Goal: Transaction & Acquisition: Obtain resource

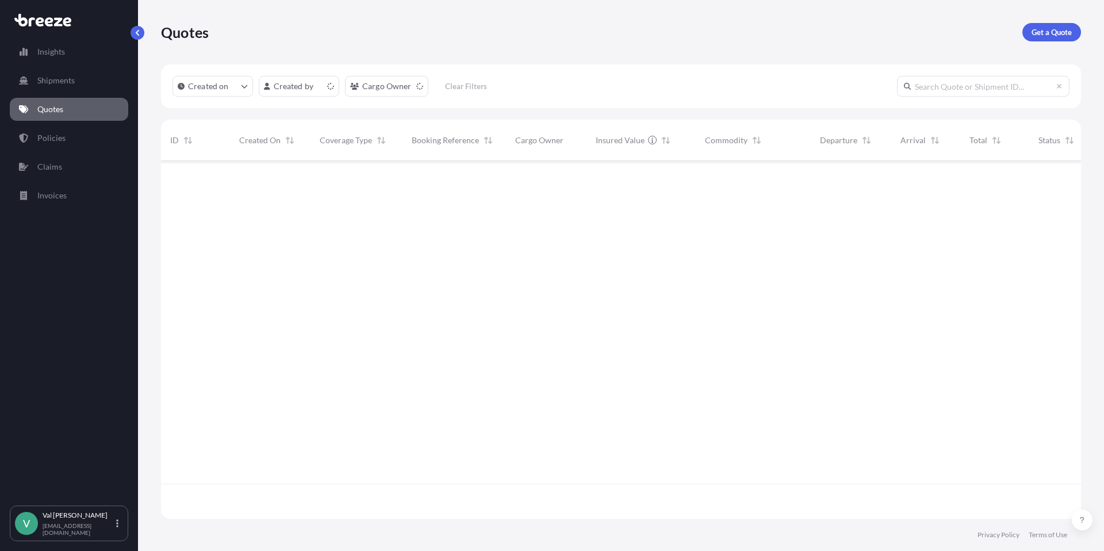
scroll to position [355, 911]
click at [1040, 36] on p "Get a Quote" at bounding box center [1051, 31] width 40 height 11
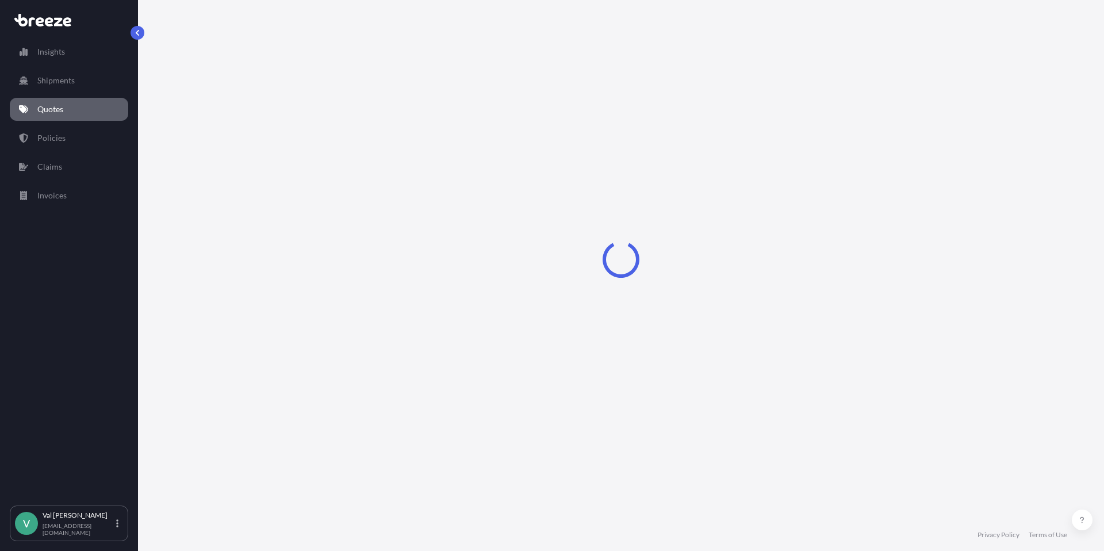
select select "Sea"
select select "1"
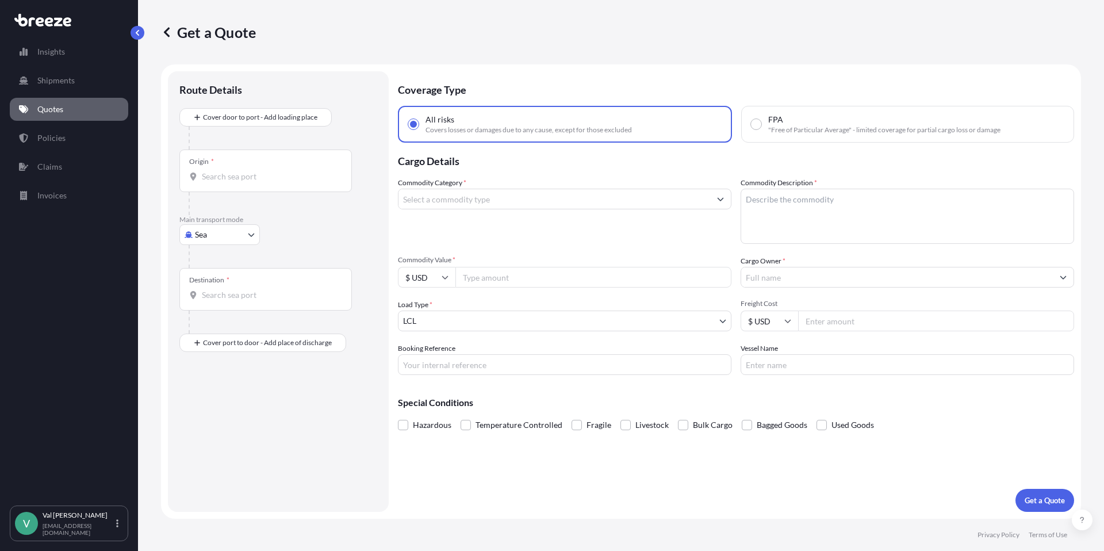
click at [229, 237] on body "Insights Shipments Quotes Policies Claims Invoices V [PERSON_NAME] [PERSON_NAME…" at bounding box center [552, 275] width 1104 height 551
click at [225, 299] on div "Road" at bounding box center [219, 305] width 71 height 21
select select "Road"
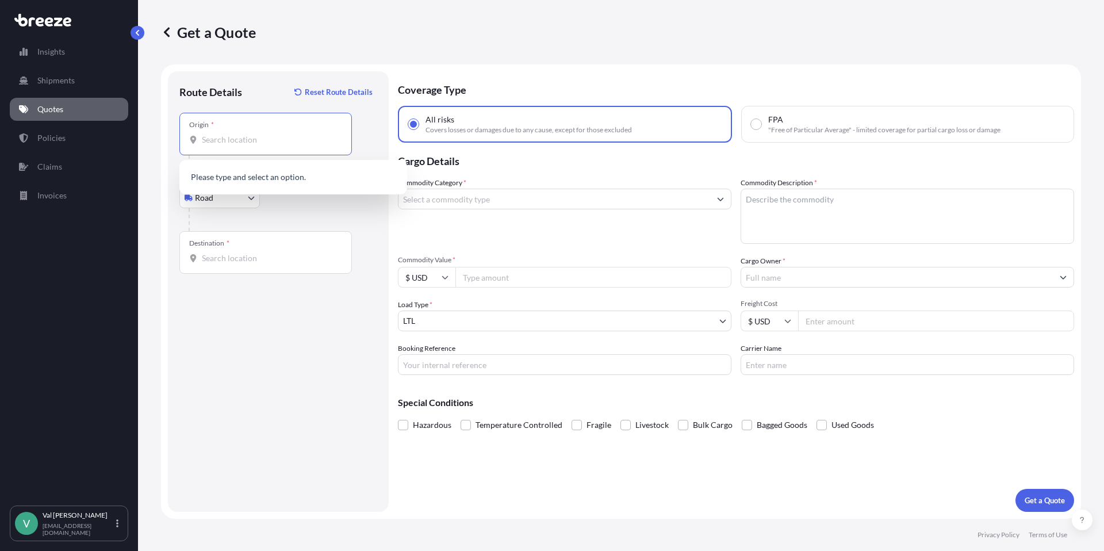
click at [260, 138] on input "Origin *" at bounding box center [270, 139] width 136 height 11
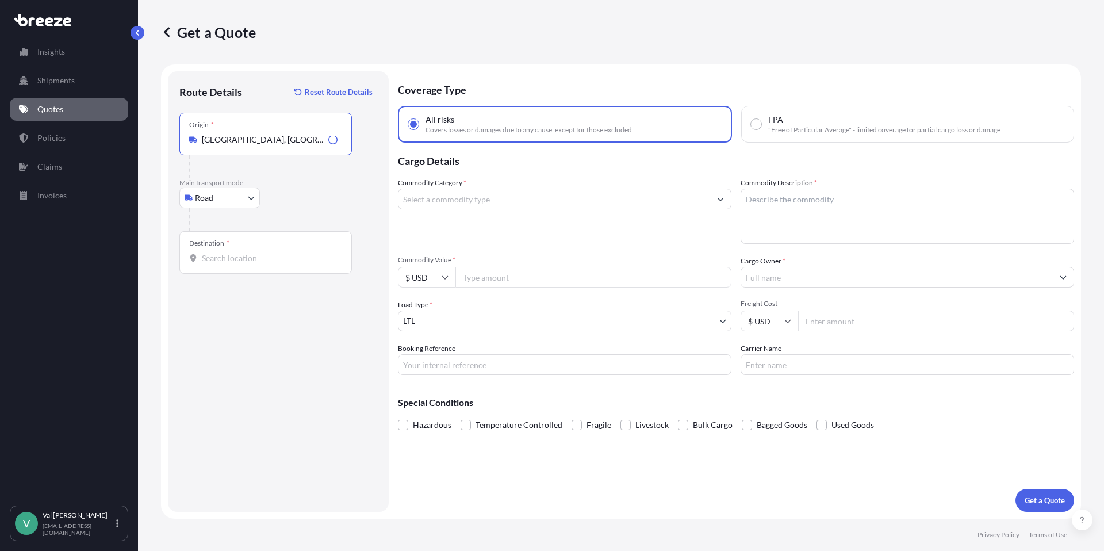
type input "[GEOGRAPHIC_DATA], [GEOGRAPHIC_DATA]"
click at [241, 257] on input "Destination *" at bounding box center [270, 257] width 136 height 11
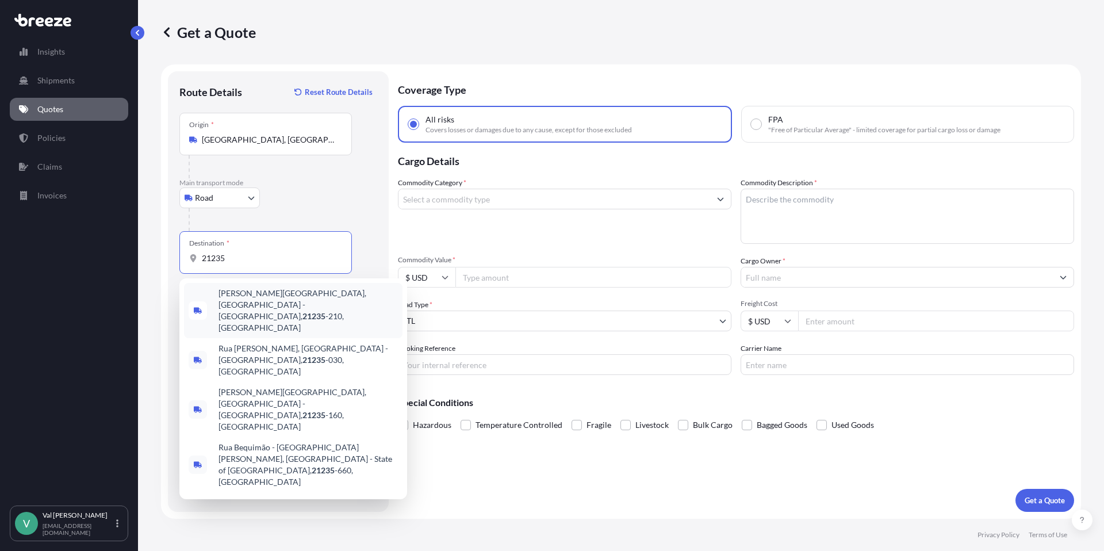
drag, startPoint x: 232, startPoint y: 260, endPoint x: 183, endPoint y: 254, distance: 49.8
click at [183, 254] on div "Destination * 21235" at bounding box center [265, 252] width 172 height 43
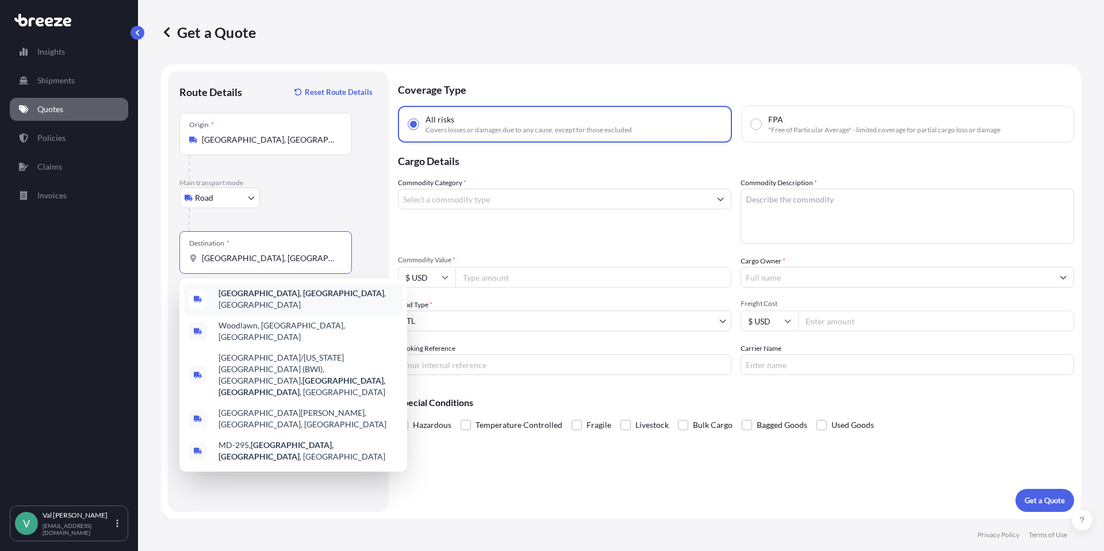
click at [271, 295] on span "[GEOGRAPHIC_DATA], [GEOGRAPHIC_DATA] , [GEOGRAPHIC_DATA]" at bounding box center [307, 298] width 179 height 23
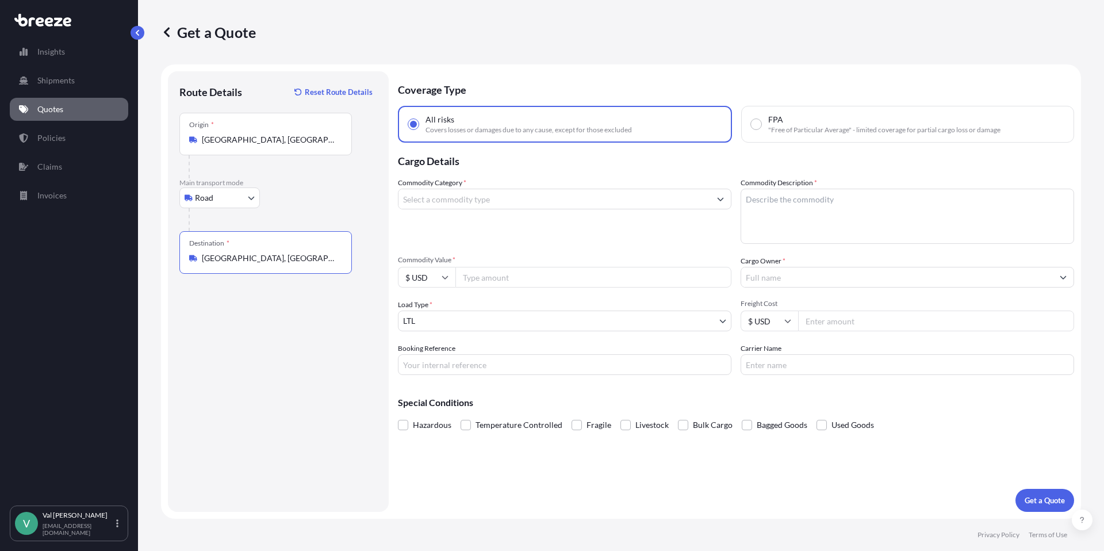
type input "[GEOGRAPHIC_DATA], [GEOGRAPHIC_DATA], [GEOGRAPHIC_DATA]"
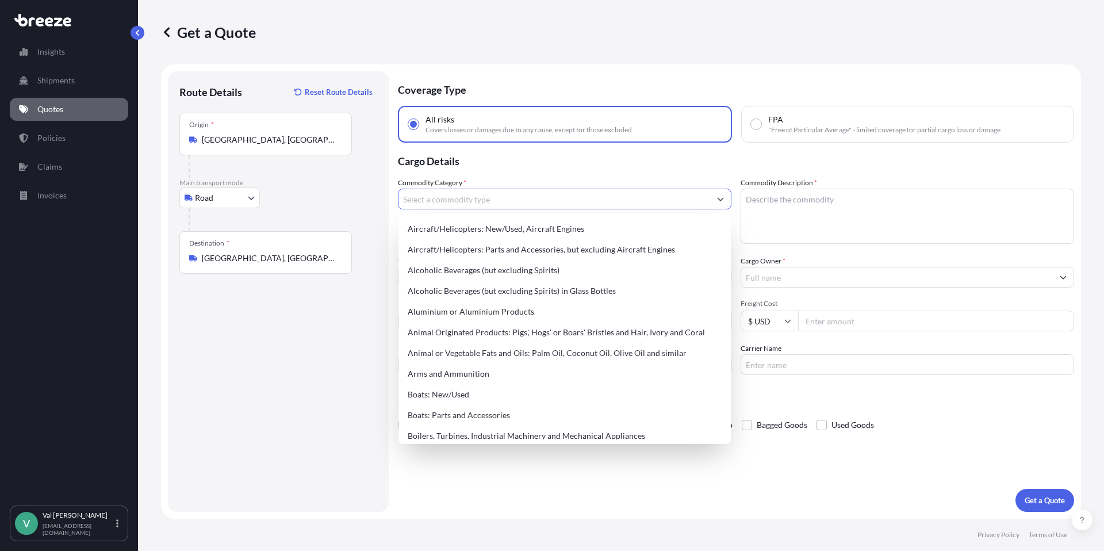
click at [481, 196] on input "Commodity Category *" at bounding box center [554, 199] width 312 height 21
click at [700, 174] on p "Cargo Details" at bounding box center [736, 160] width 676 height 34
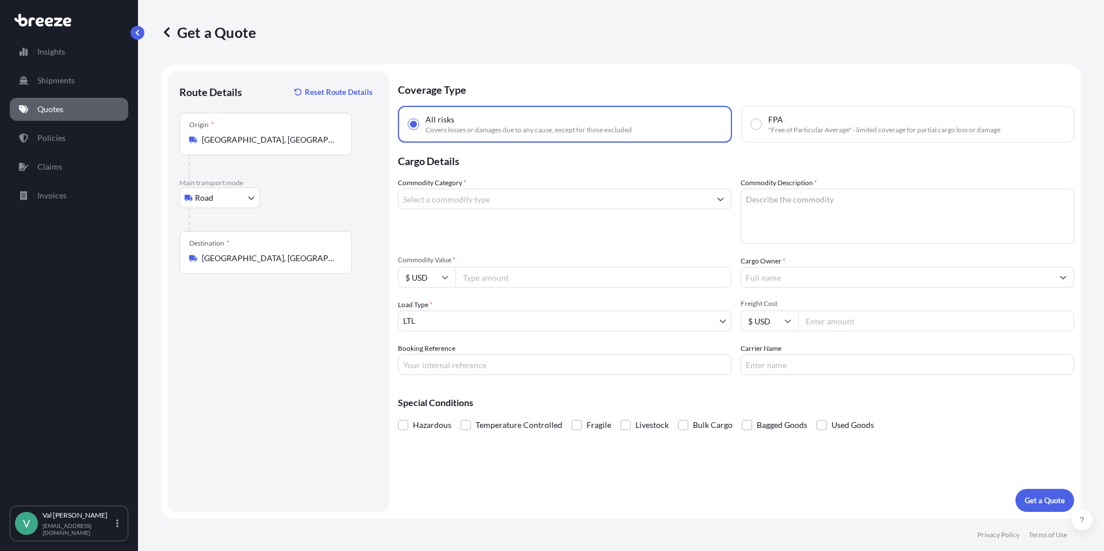
click at [537, 276] on input "Commodity Value *" at bounding box center [593, 277] width 276 height 21
type input "3500"
click at [514, 369] on input "Booking Reference" at bounding box center [564, 364] width 333 height 21
type input "SINK"
click at [761, 206] on textarea "Commodity Description *" at bounding box center [906, 216] width 333 height 55
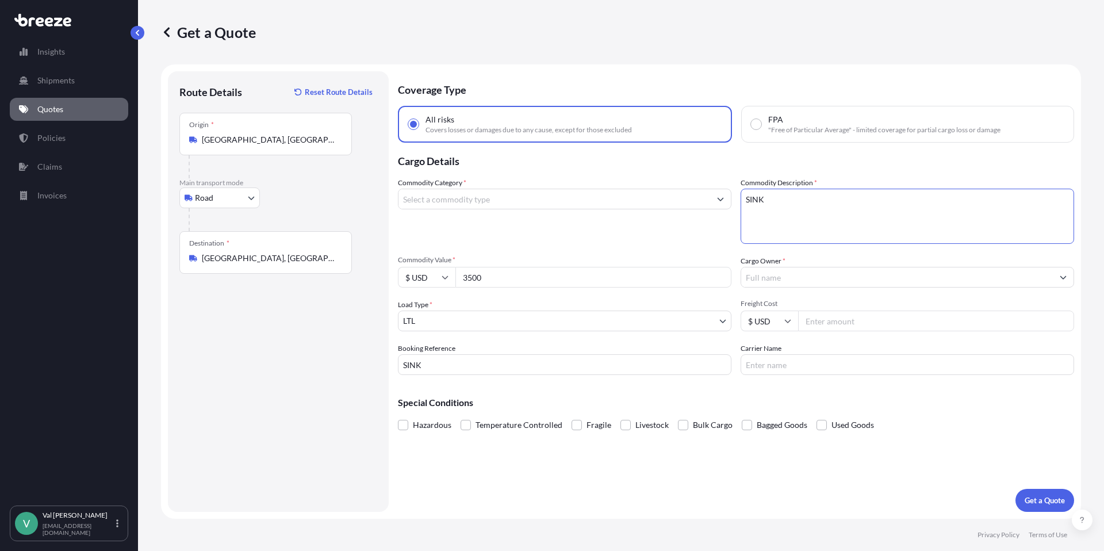
type textarea "SINK"
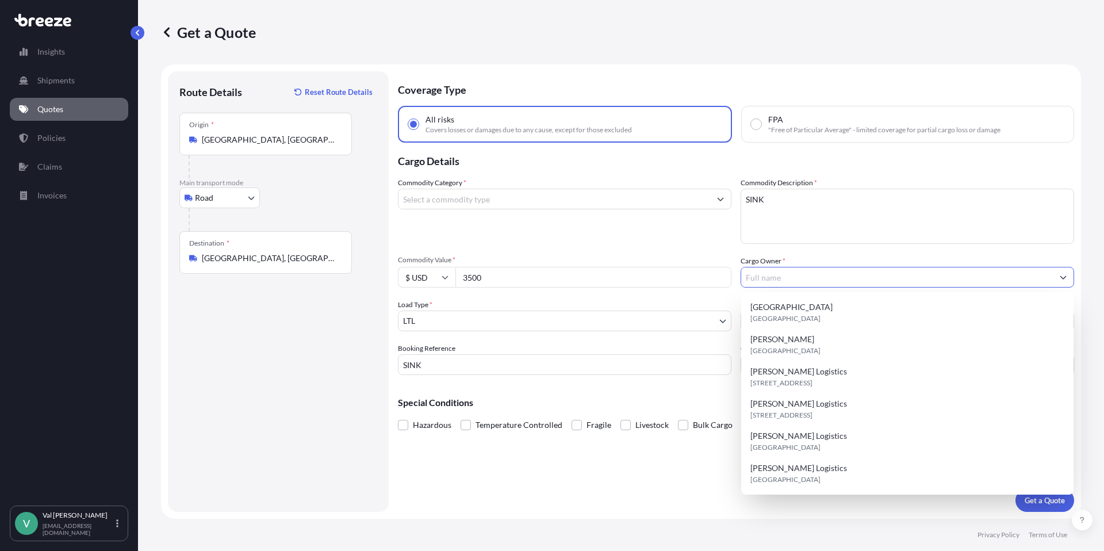
click at [766, 279] on input "Cargo Owner *" at bounding box center [897, 277] width 312 height 21
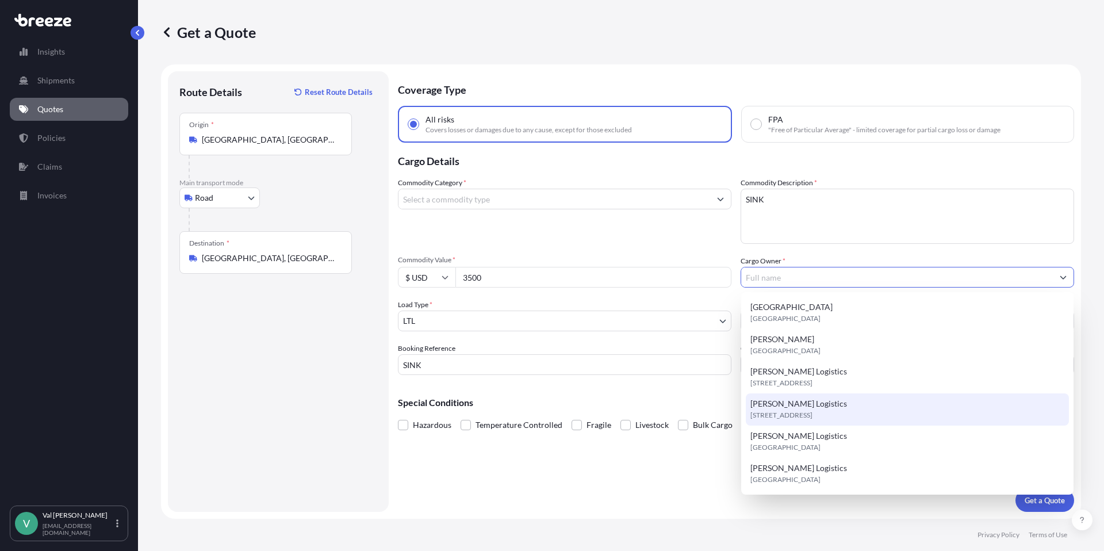
click at [777, 408] on span "[PERSON_NAME] Logistics" at bounding box center [798, 403] width 97 height 11
type input "[PERSON_NAME] Logistics"
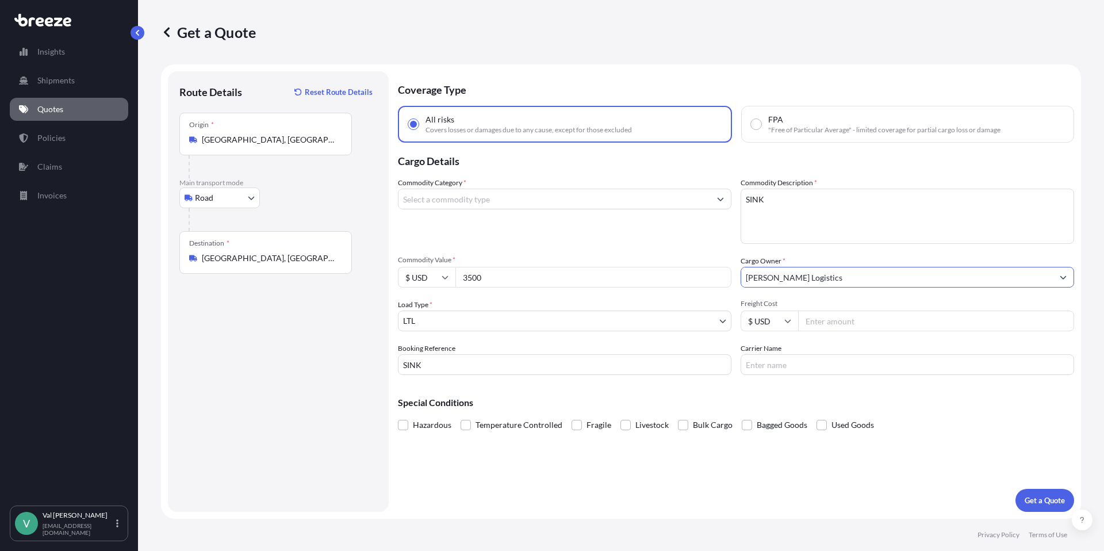
click at [833, 323] on input "Freight Cost" at bounding box center [936, 320] width 276 height 21
type input "265.35"
click at [785, 367] on input "Carrier Name" at bounding box center [906, 364] width 333 height 21
type input "TFORCE"
click at [505, 198] on input "Commodity Category *" at bounding box center [554, 199] width 312 height 21
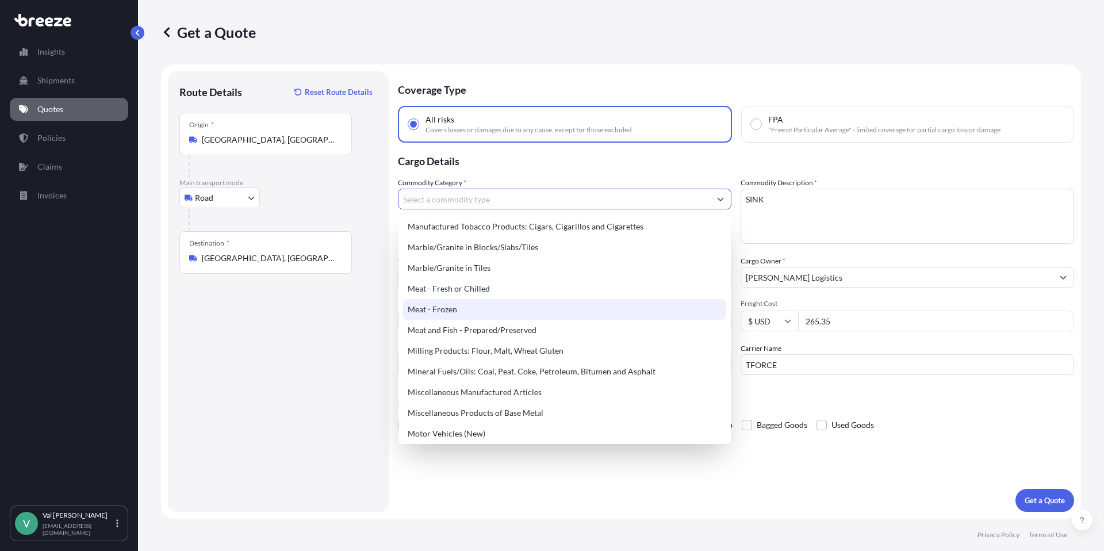
scroll to position [1496, 0]
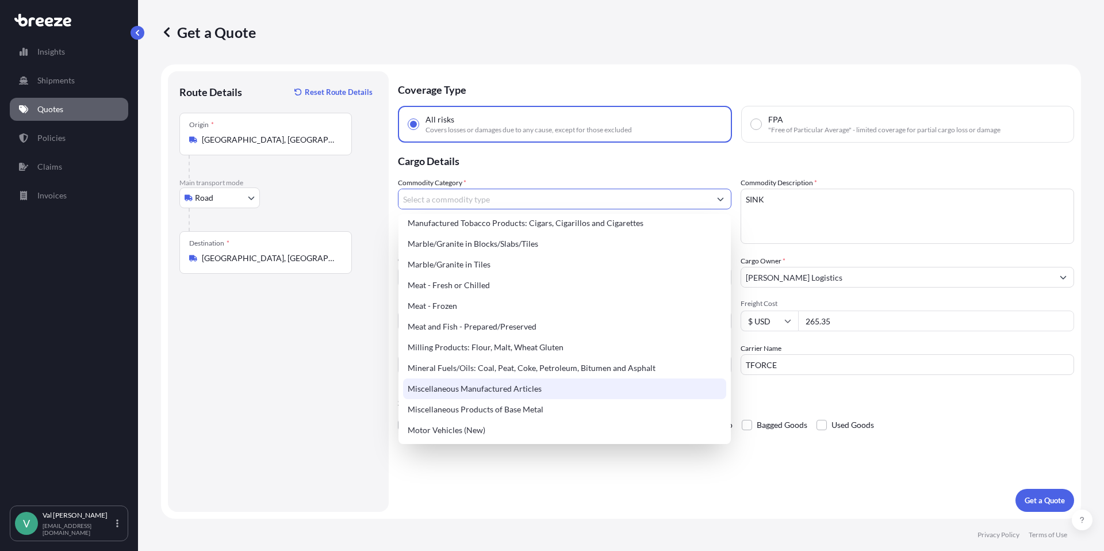
click at [527, 384] on div "Miscellaneous Manufactured Articles" at bounding box center [564, 388] width 323 height 21
type input "Miscellaneous Manufactured Articles"
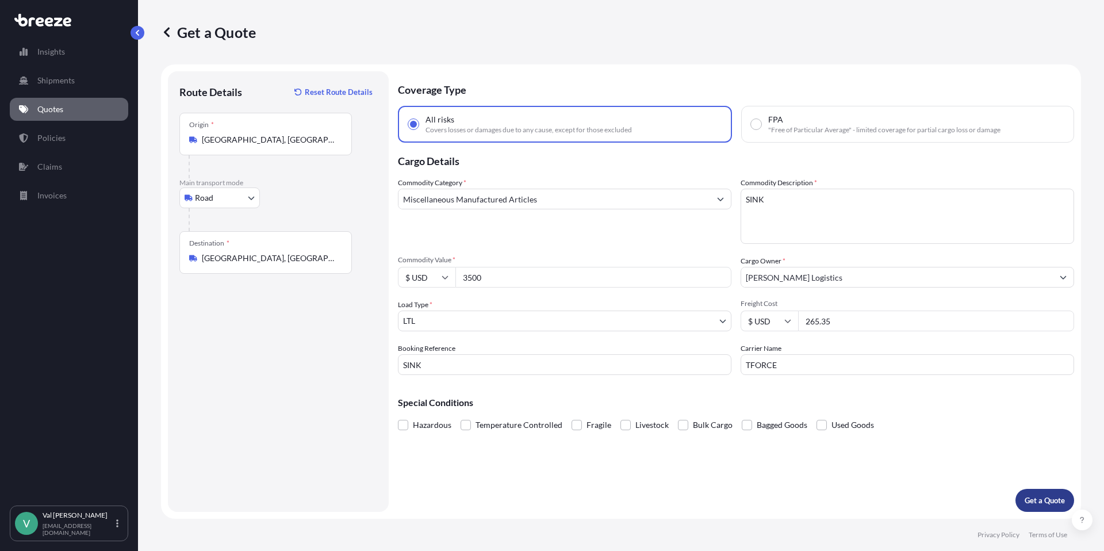
click at [1048, 500] on p "Get a Quote" at bounding box center [1044, 499] width 40 height 11
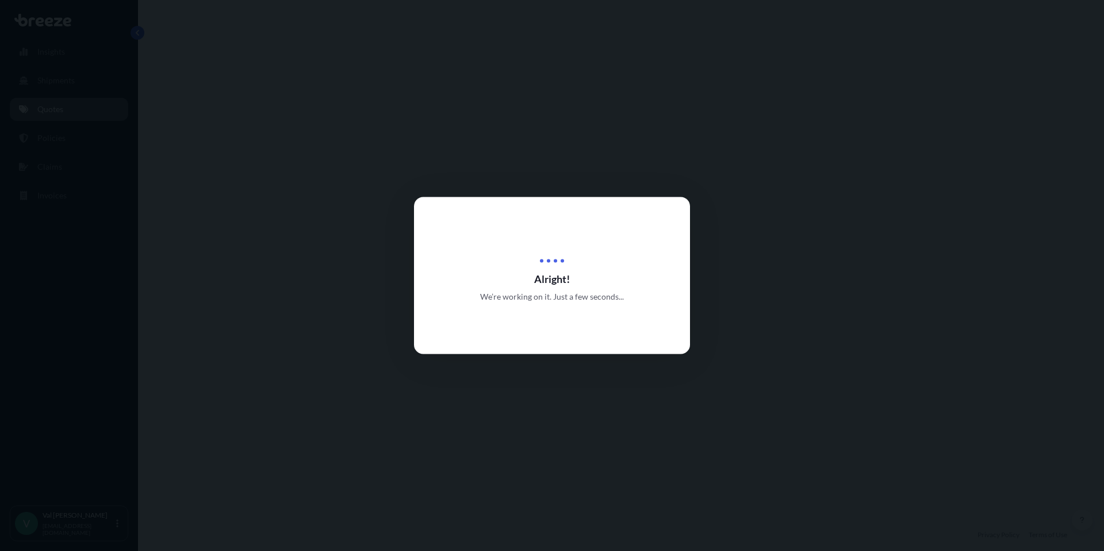
select select "Road"
select select "1"
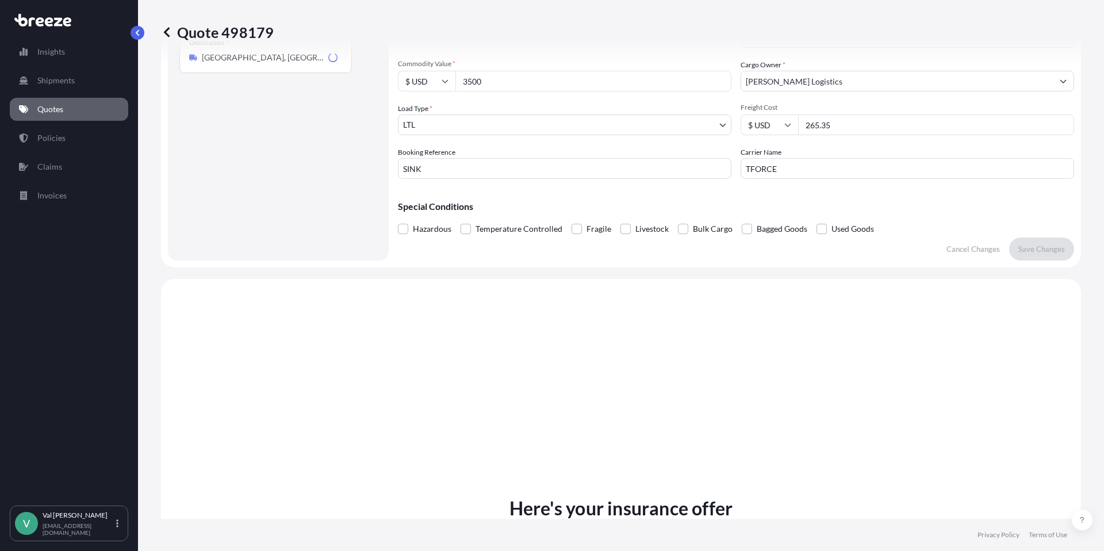
scroll to position [417, 0]
